Goal: Transaction & Acquisition: Purchase product/service

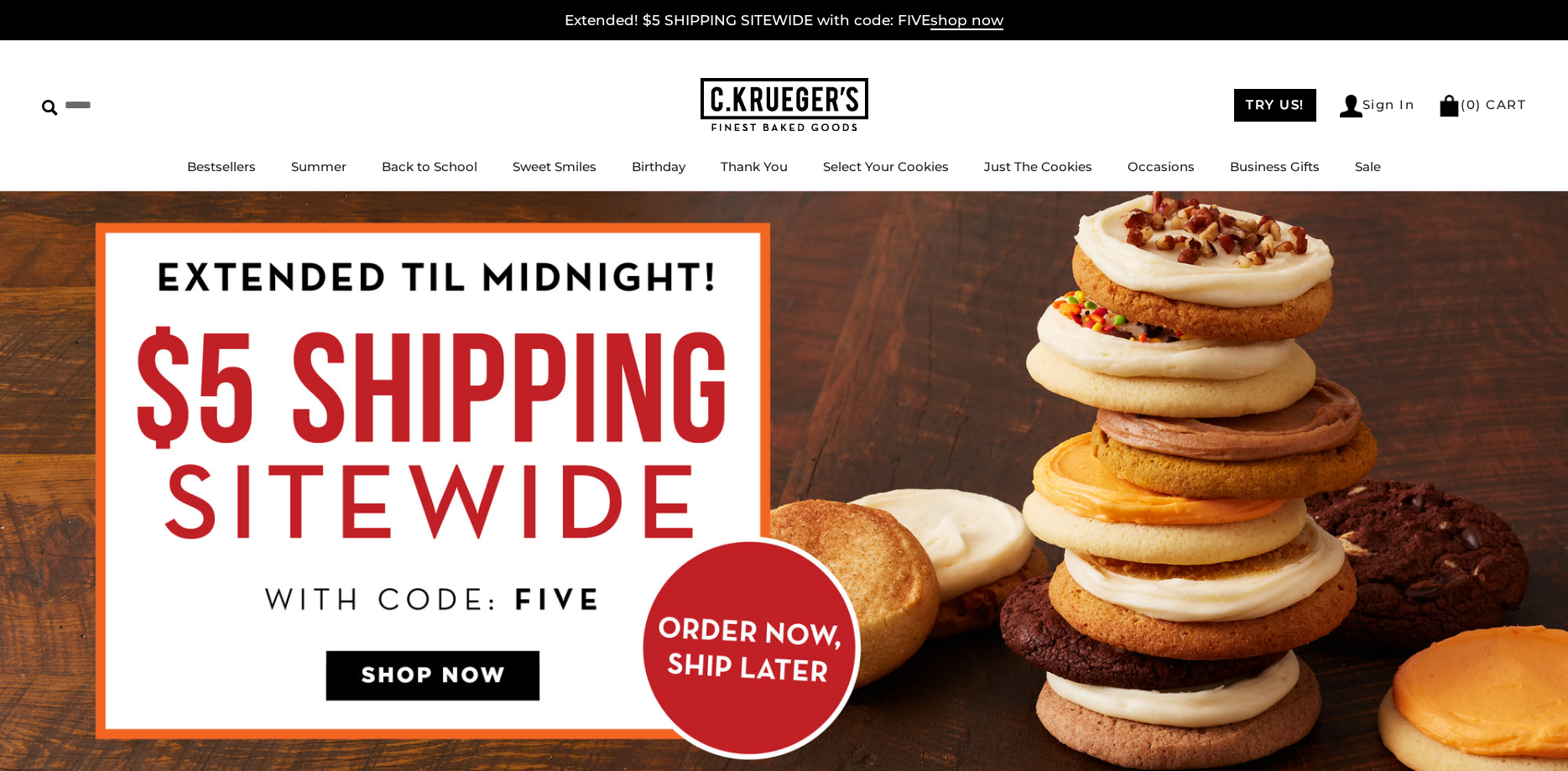
click at [398, 670] on img at bounding box center [784, 486] width 1568 height 589
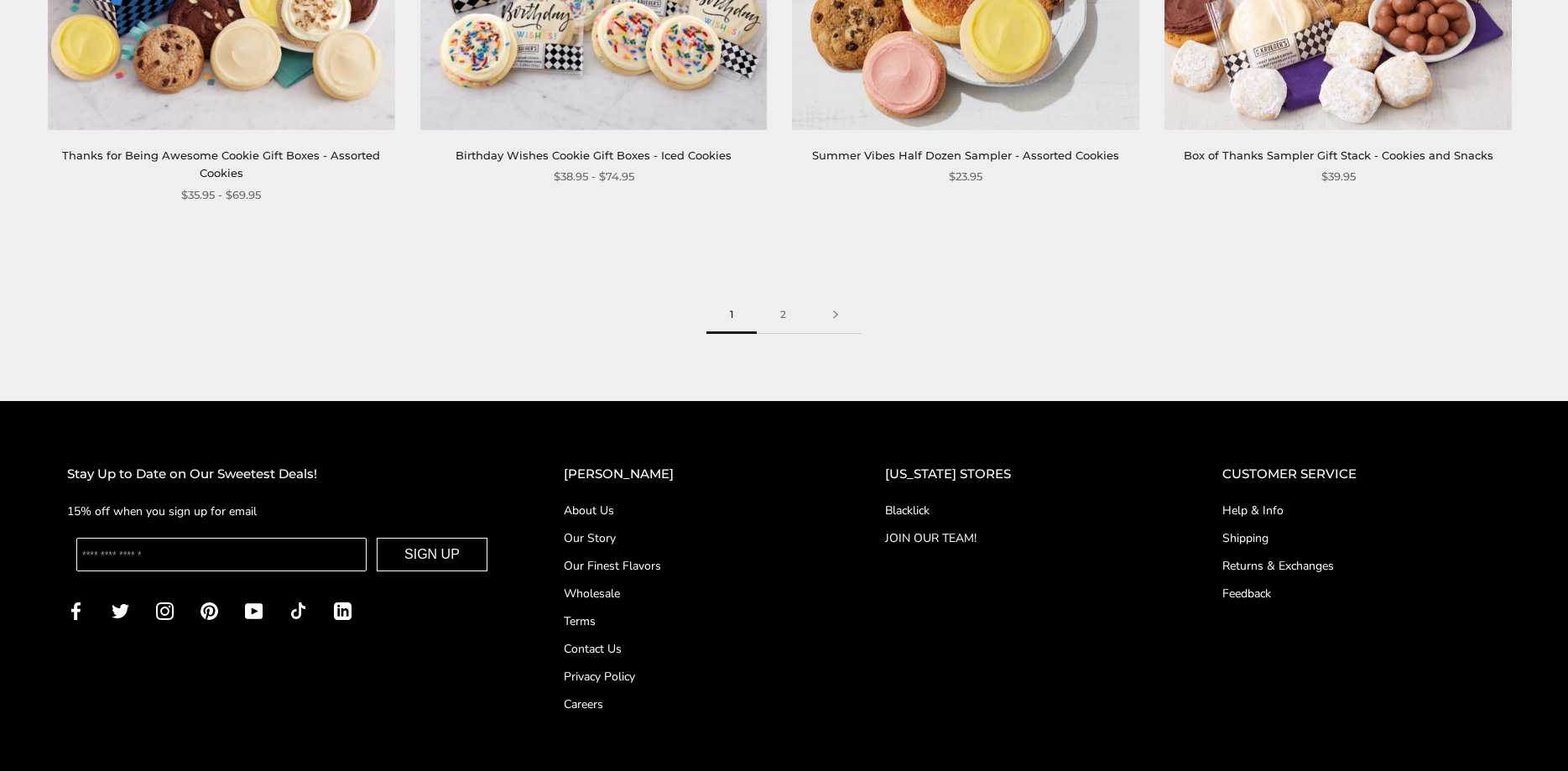
scroll to position [2739, 0]
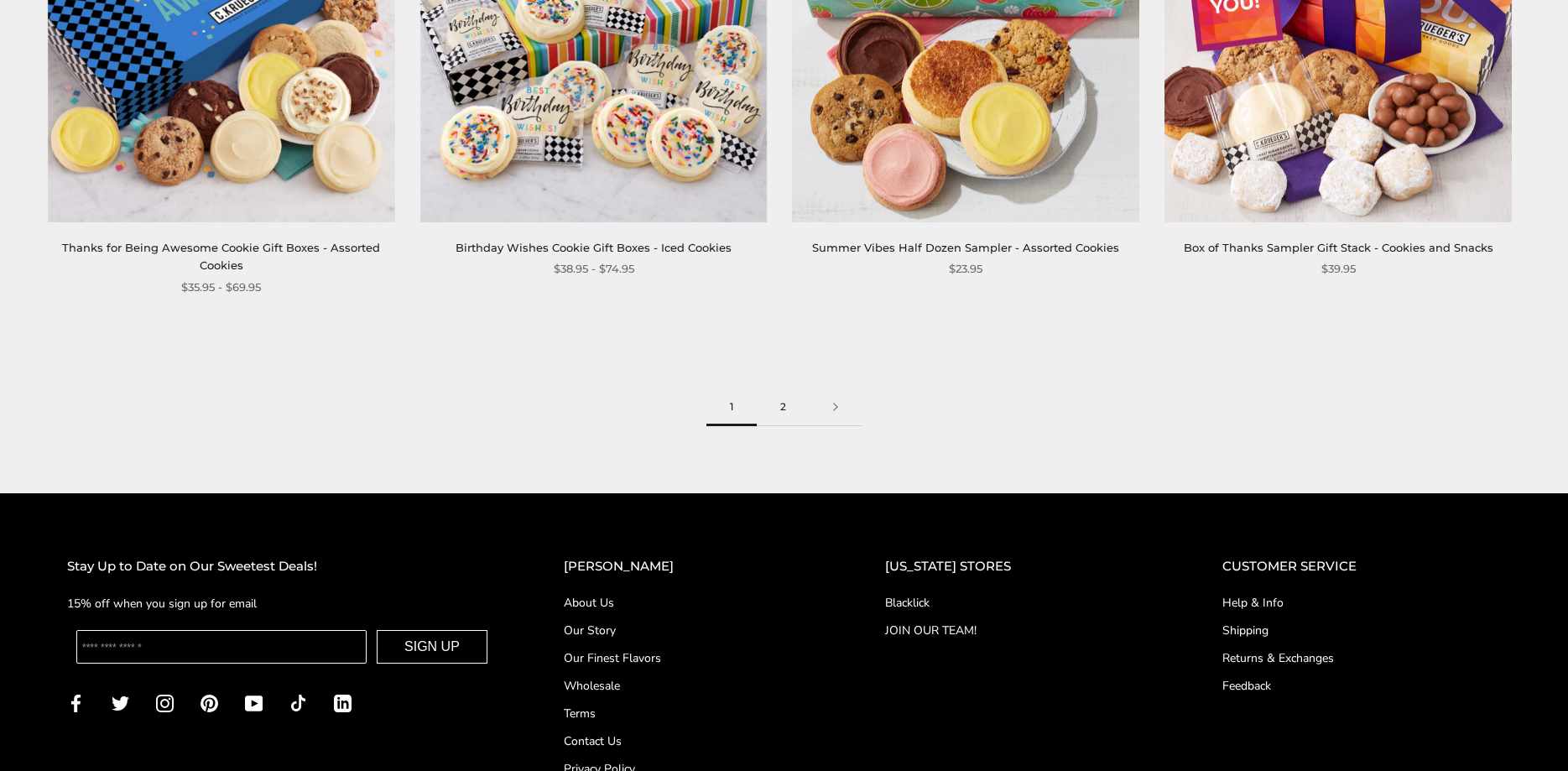
click at [782, 404] on link "2" at bounding box center [783, 407] width 52 height 38
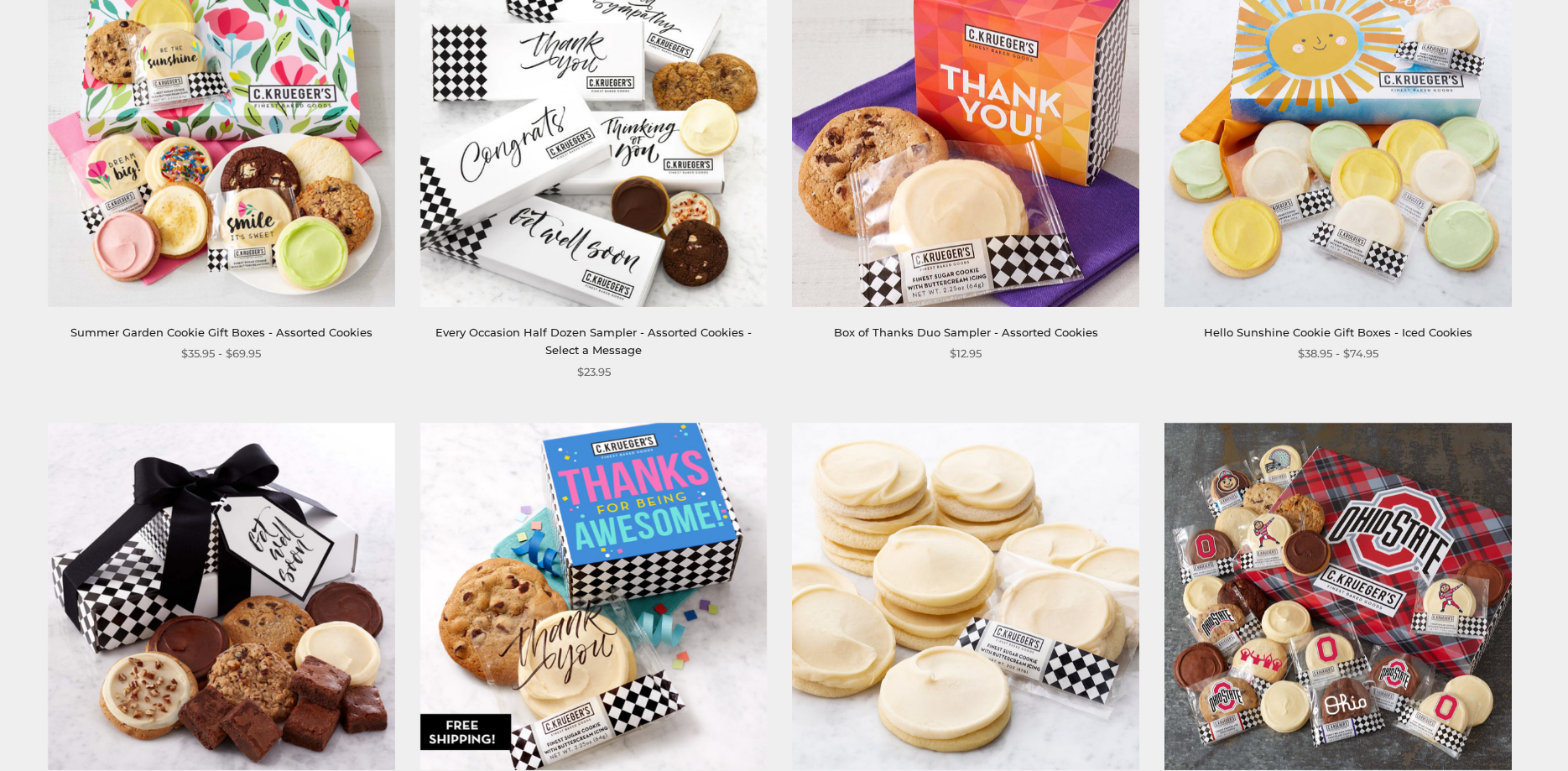
scroll to position [514, 0]
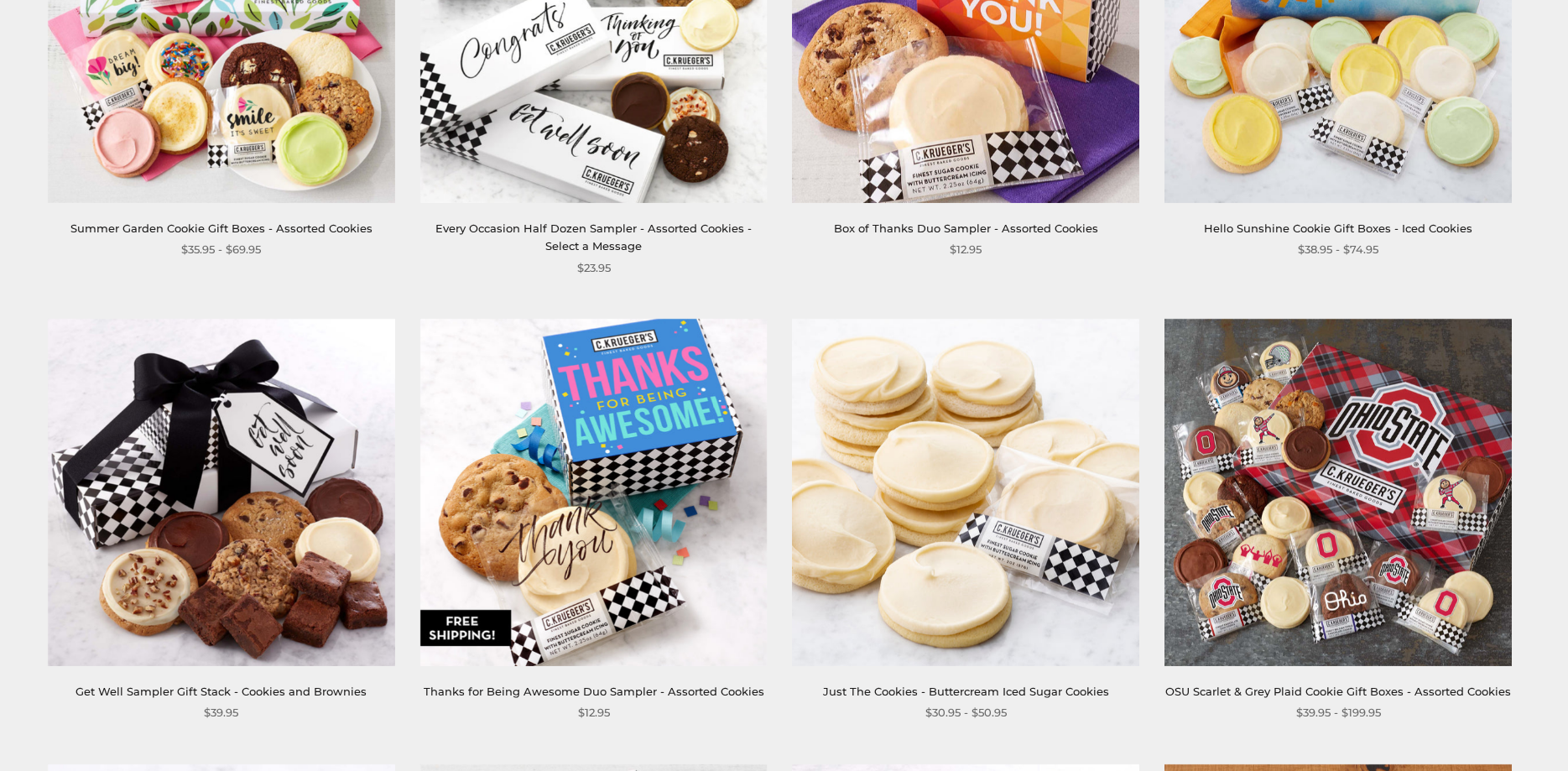
click at [1264, 586] on img at bounding box center [1338, 492] width 347 height 347
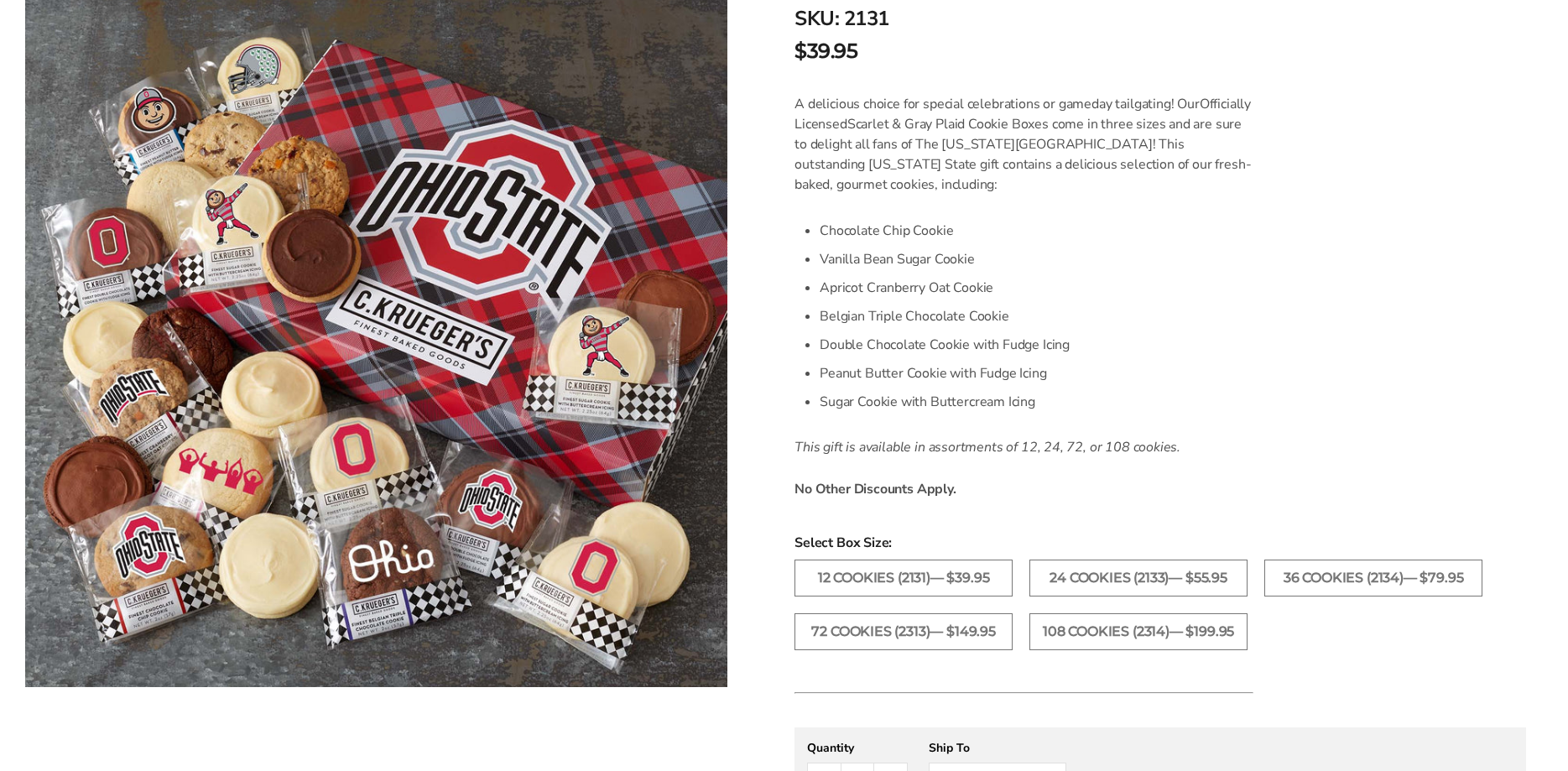
scroll to position [428, 0]
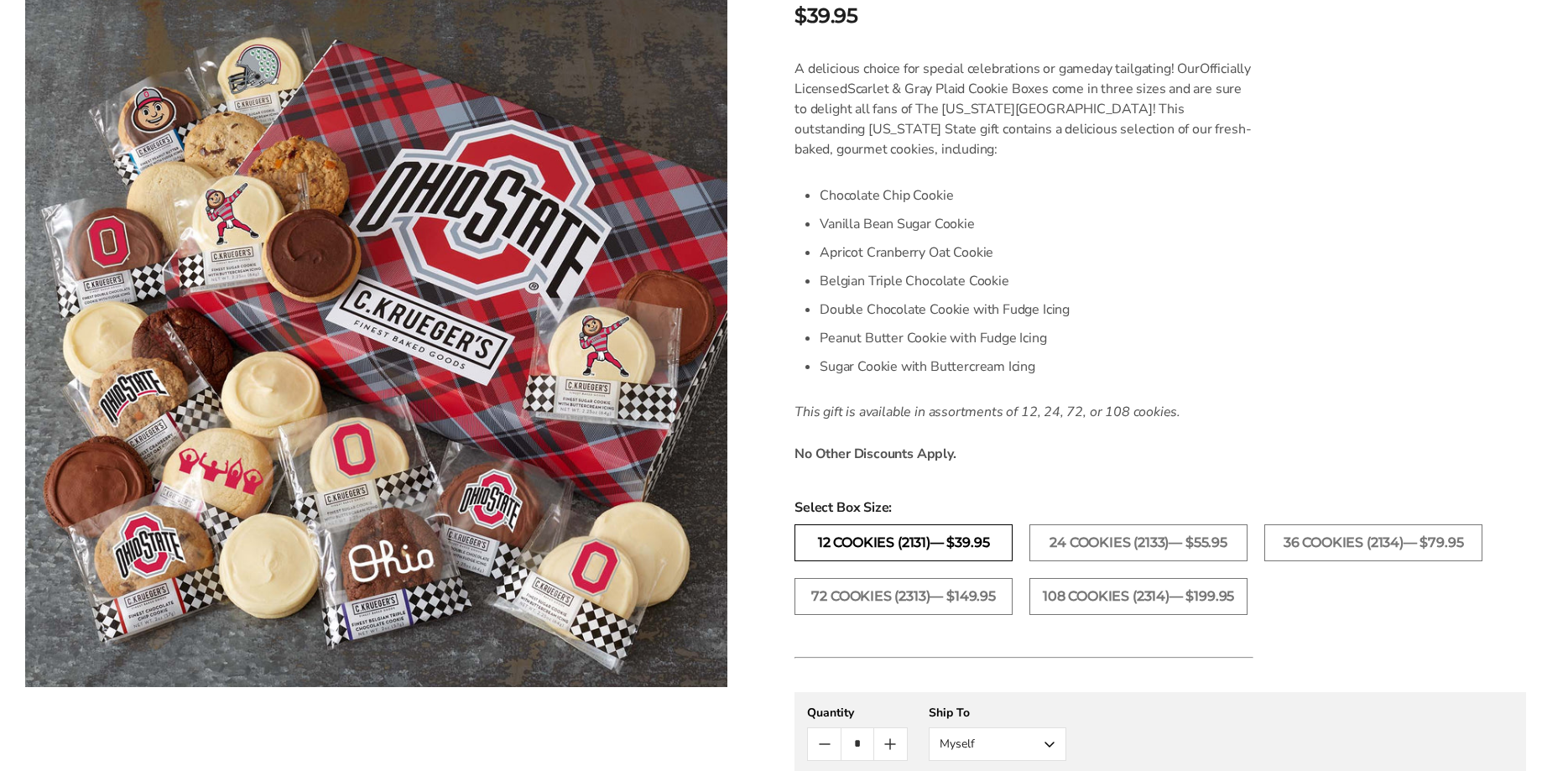
click at [929, 544] on label "12 Cookies (2131)— $39.95" at bounding box center [903, 543] width 218 height 37
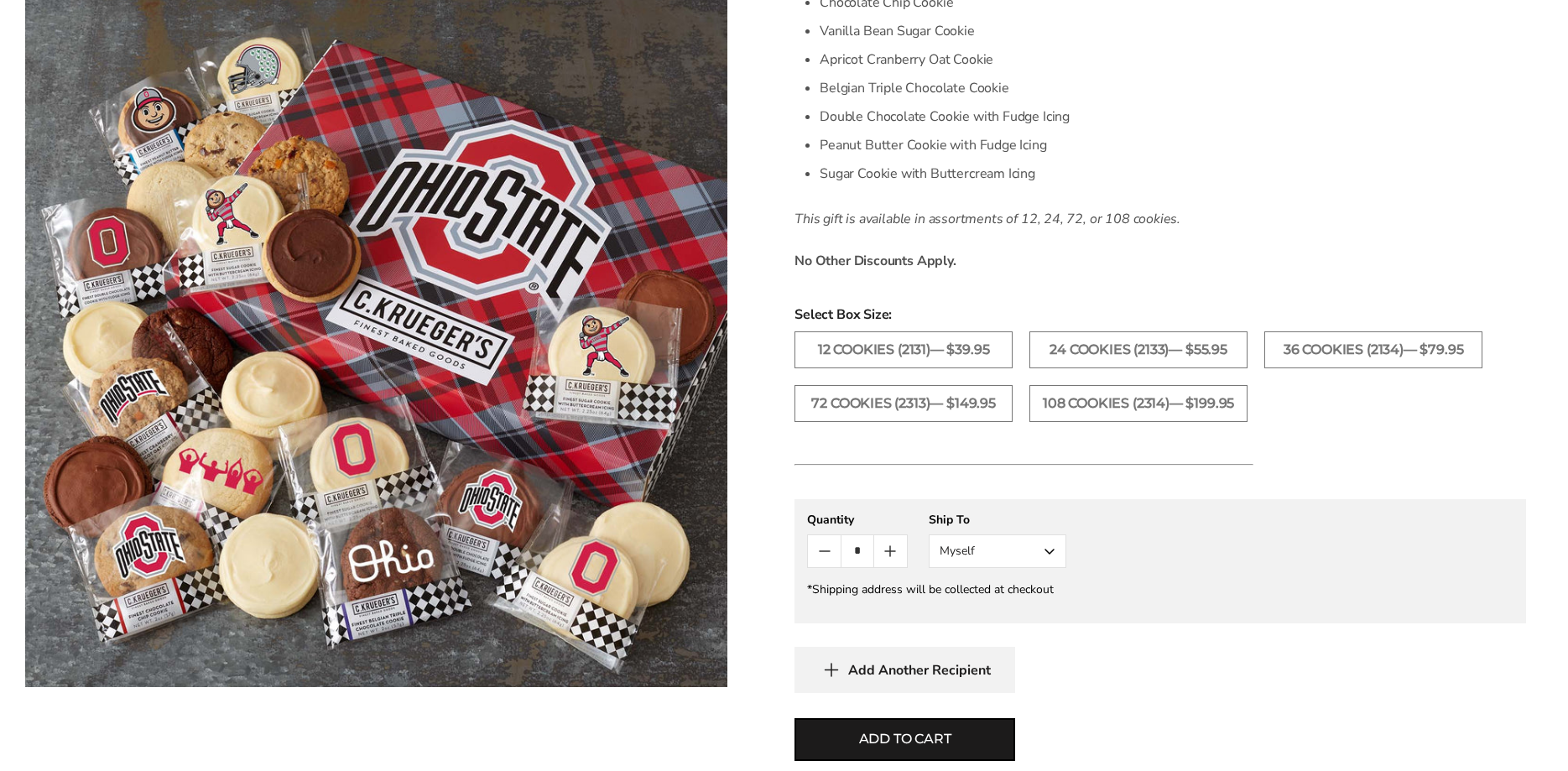
scroll to position [684, 0]
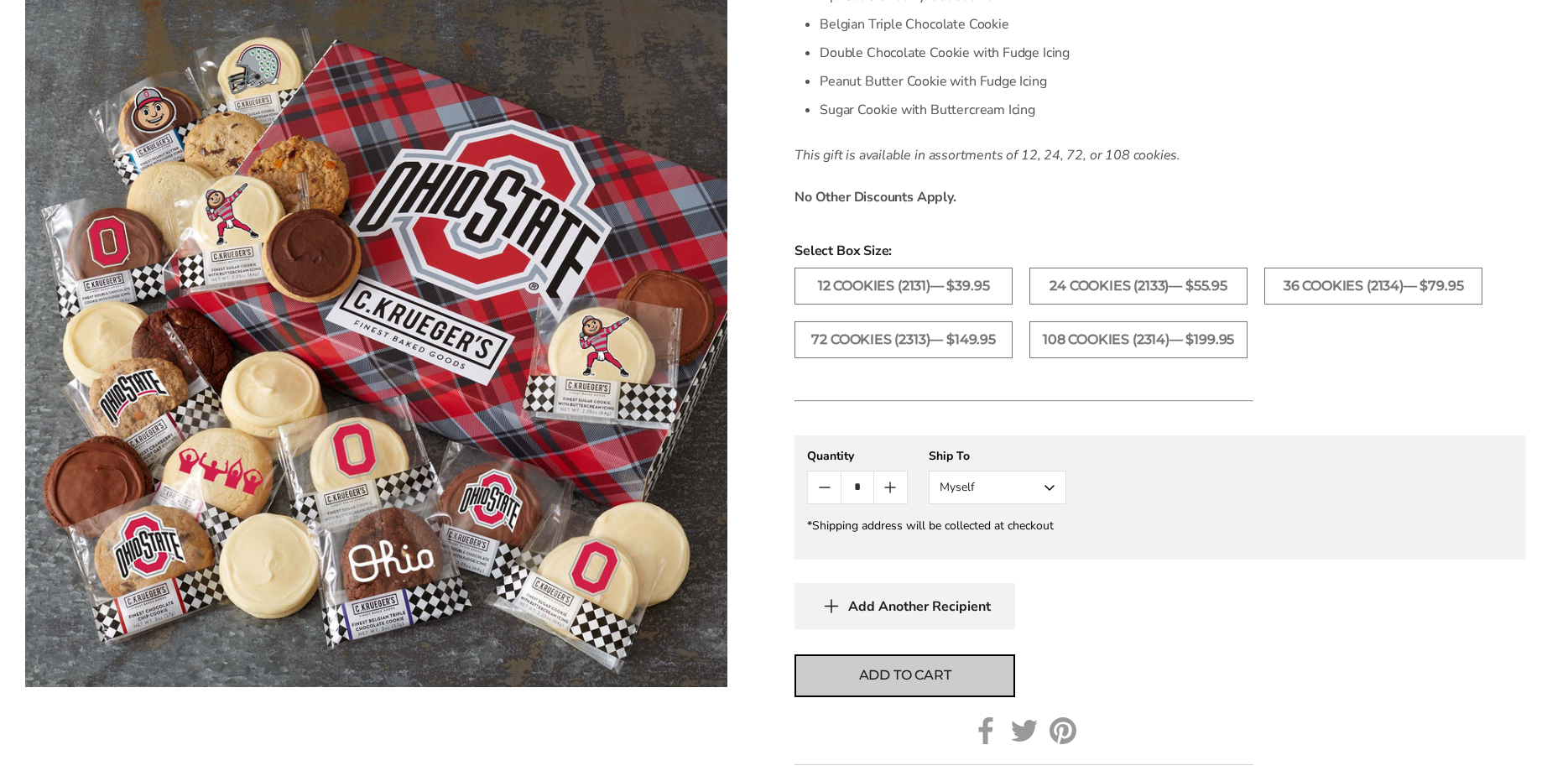
click at [917, 685] on span "Add to cart" at bounding box center [905, 675] width 92 height 20
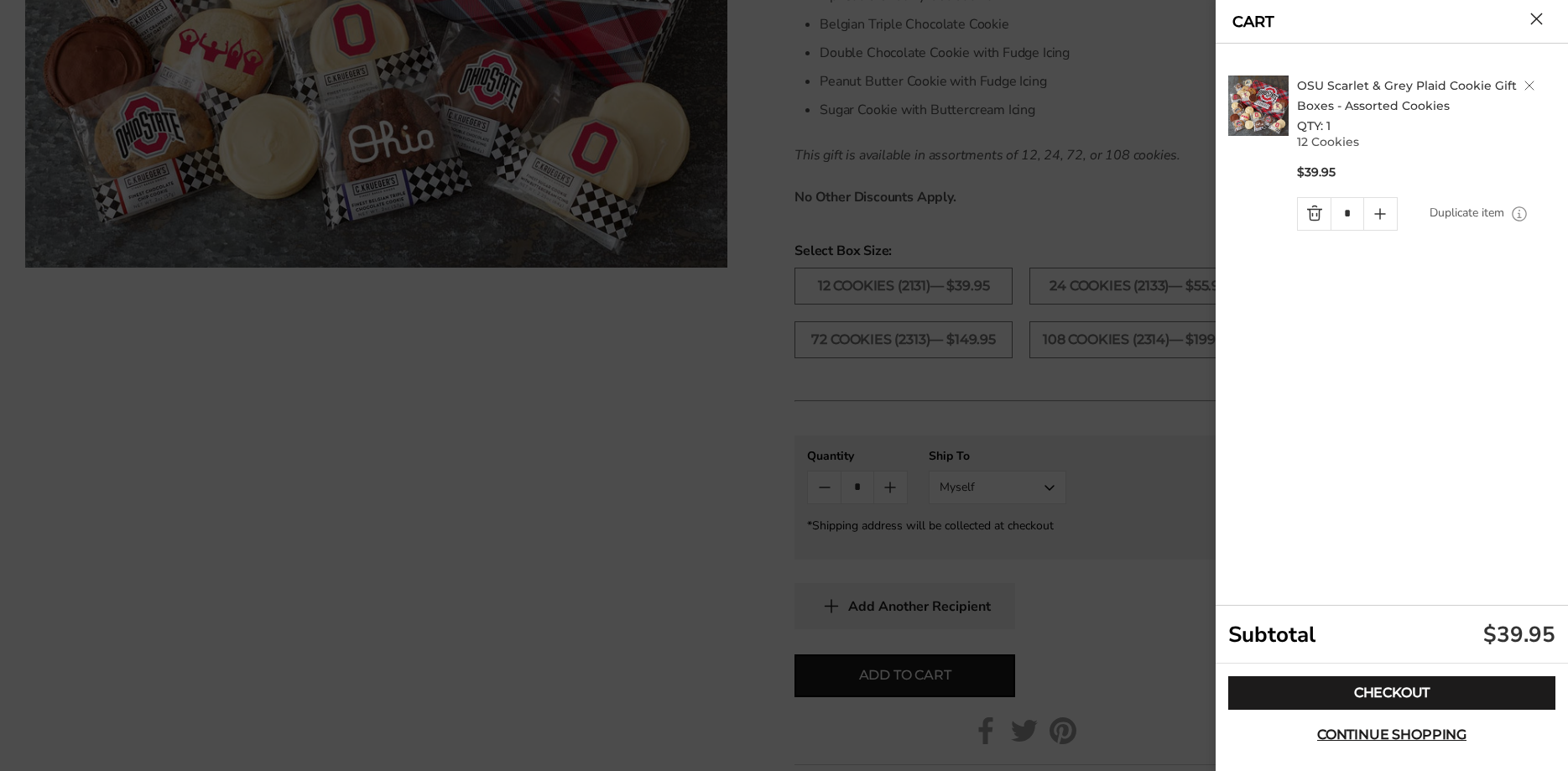
click at [1536, 14] on button "Close cart" at bounding box center [1536, 18] width 12 height 12
